Goal: Information Seeking & Learning: Learn about a topic

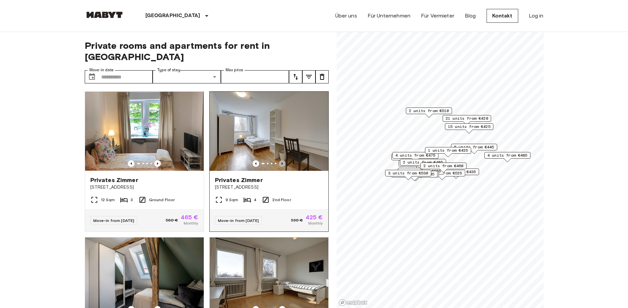
click at [279, 160] on icon "Previous image" at bounding box center [282, 163] width 7 height 7
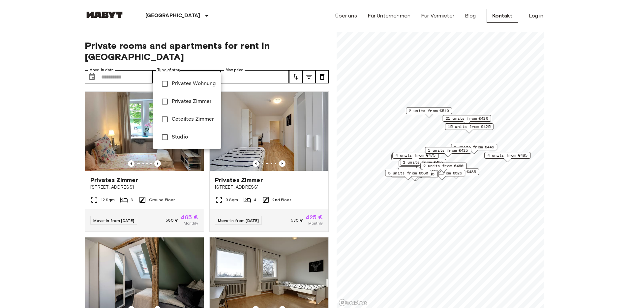
click at [181, 38] on div at bounding box center [316, 154] width 633 height 308
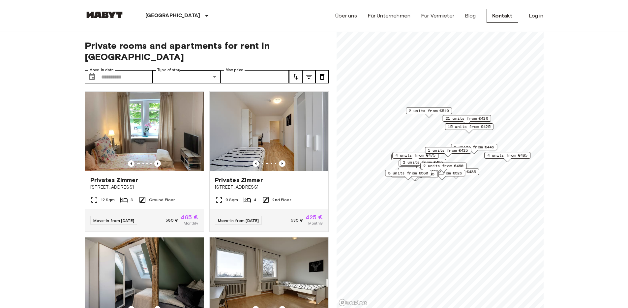
drag, startPoint x: 184, startPoint y: 59, endPoint x: 184, endPoint y: 63, distance: 4.3
click at [184, 70] on div "​ Share Type" at bounding box center [187, 76] width 68 height 13
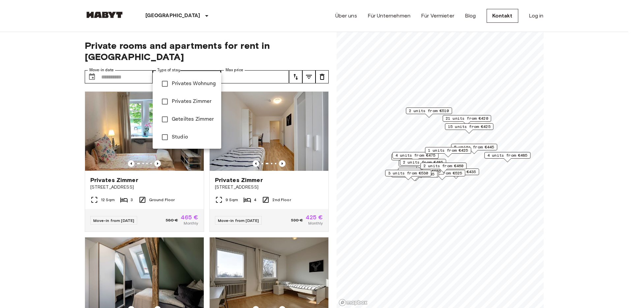
click at [186, 82] on span "Privates Wohnung" at bounding box center [194, 84] width 44 height 8
type input "**********"
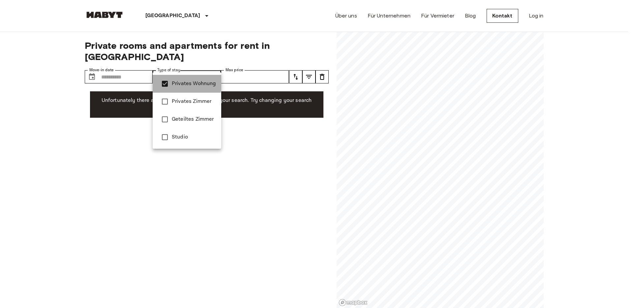
click at [186, 82] on span "Privates Wohnung" at bounding box center [194, 84] width 44 height 8
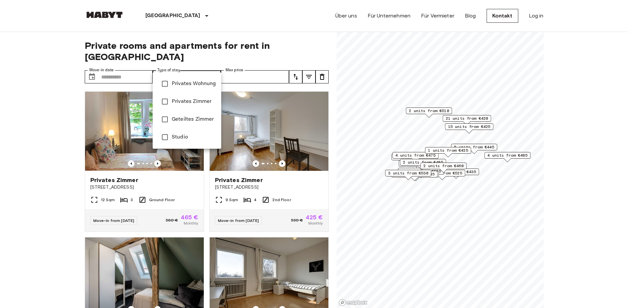
click at [37, 142] on div at bounding box center [316, 154] width 633 height 308
